Goal: Check status: Check status

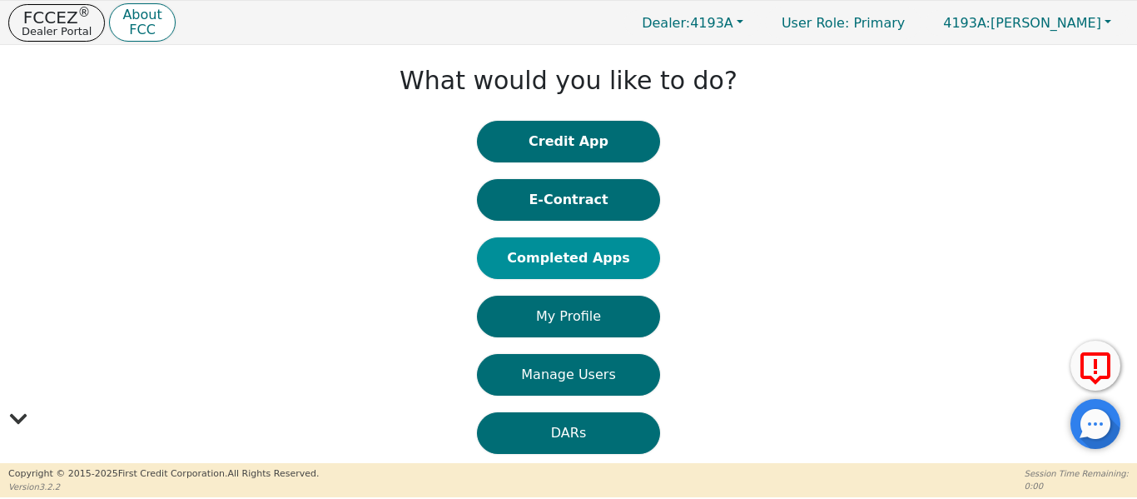
click at [552, 251] on button "Completed Apps" at bounding box center [568, 258] width 183 height 42
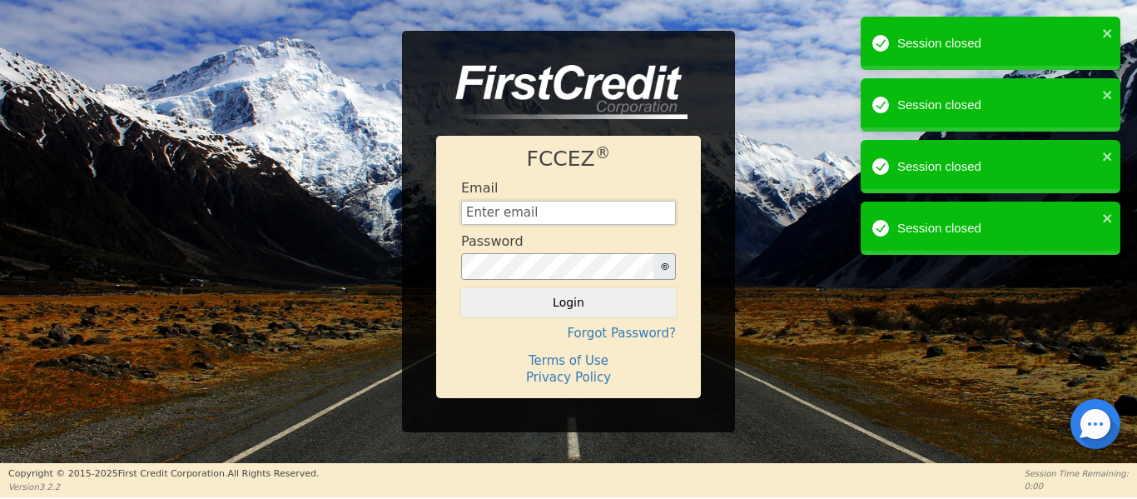
type input "[EMAIL_ADDRESS][DOMAIN_NAME]"
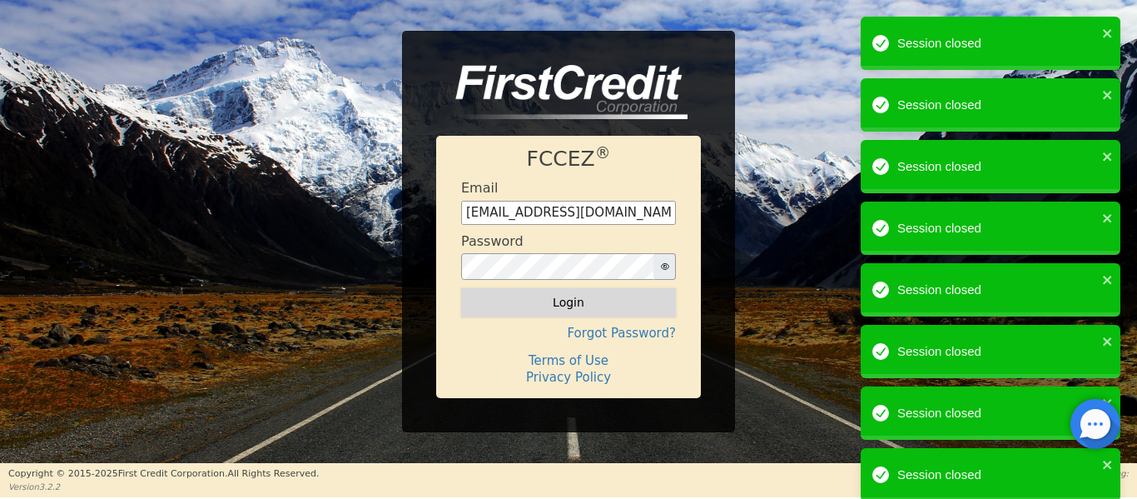
click at [605, 305] on button "Login" at bounding box center [568, 302] width 215 height 28
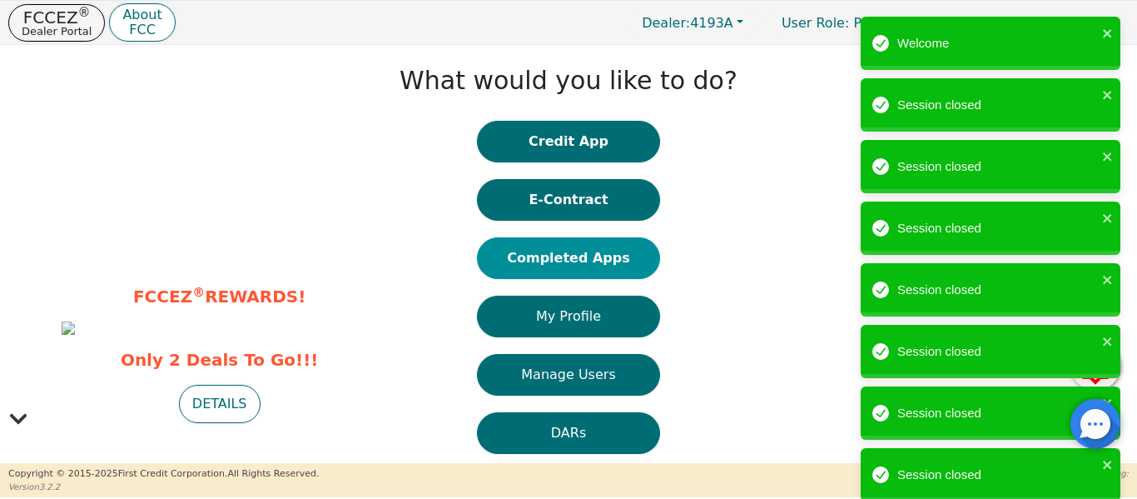
click at [562, 252] on button "Completed Apps" at bounding box center [568, 258] width 183 height 42
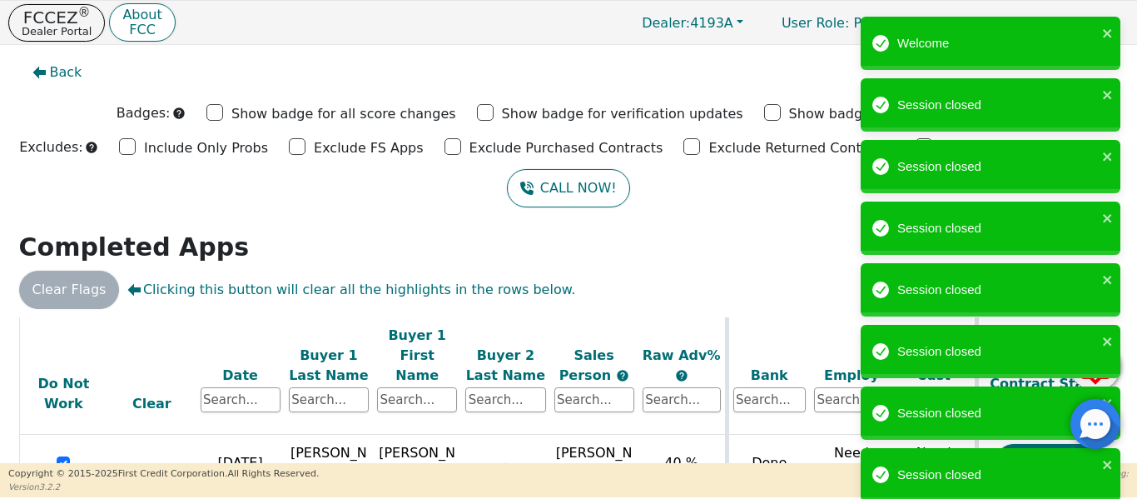
scroll to position [143, 0]
click at [1107, 28] on icon "close" at bounding box center [1108, 33] width 12 height 13
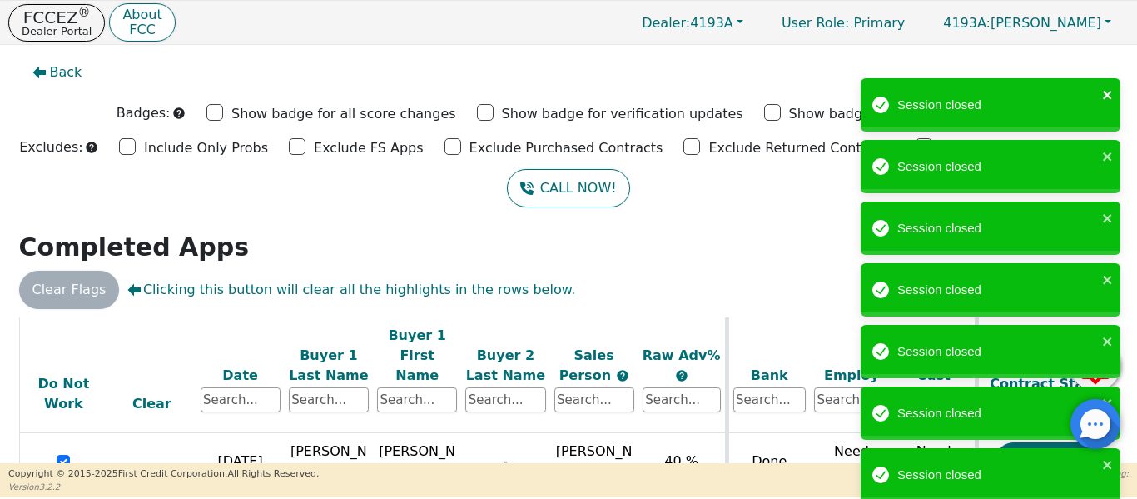
click at [1113, 92] on icon "close" at bounding box center [1108, 94] width 12 height 13
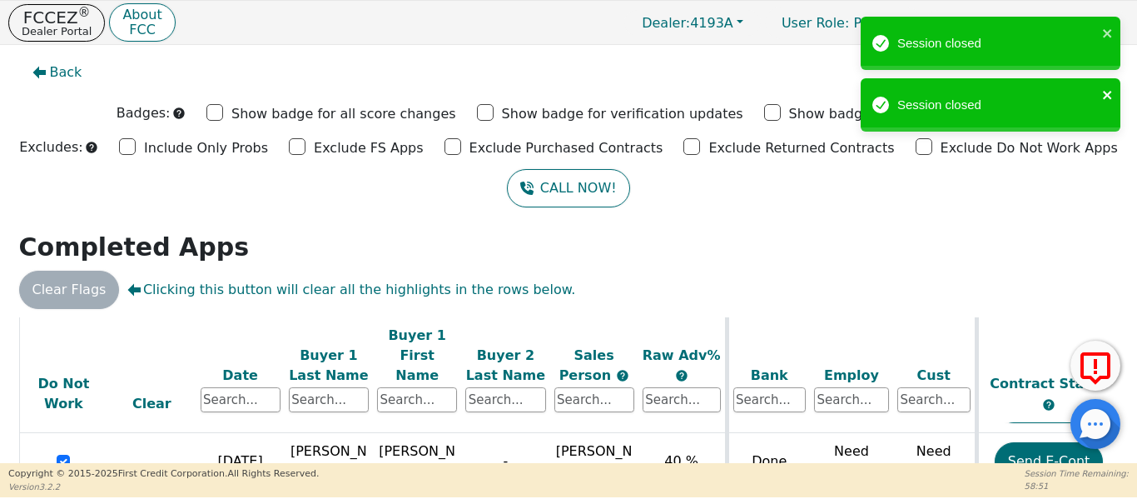
click at [1106, 92] on icon "close" at bounding box center [1107, 95] width 8 height 8
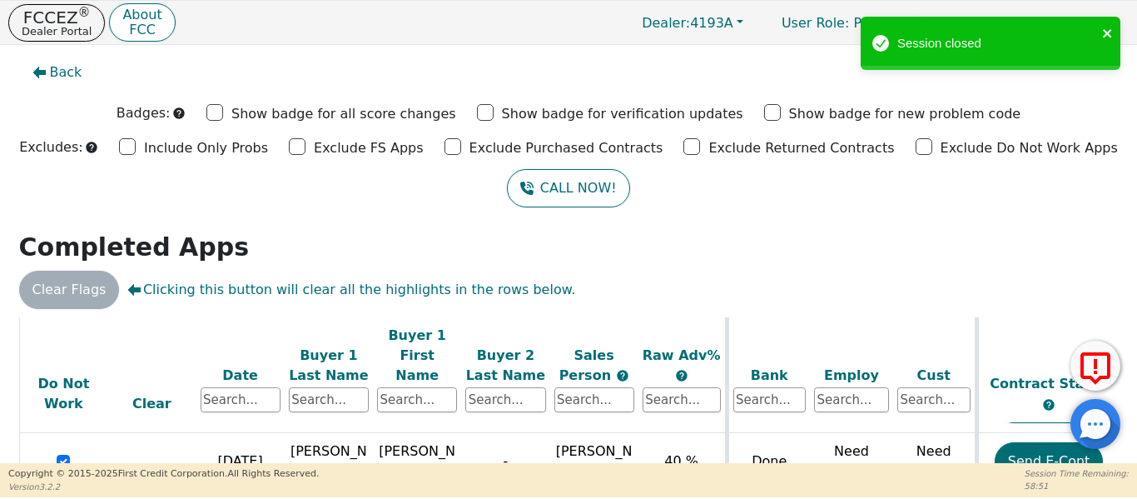
click at [1107, 38] on icon "close" at bounding box center [1108, 33] width 12 height 13
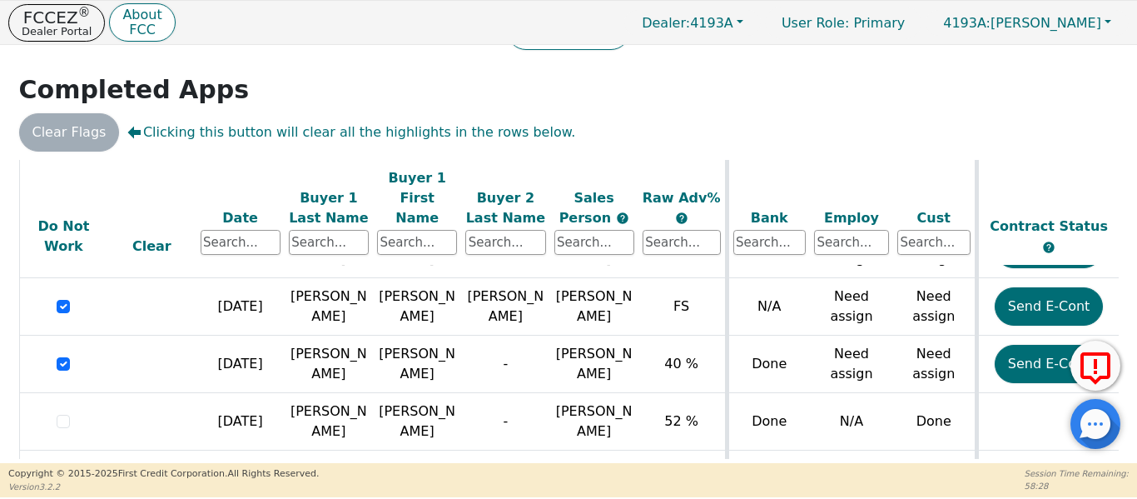
scroll to position [0, 0]
